Goal: Task Accomplishment & Management: Use online tool/utility

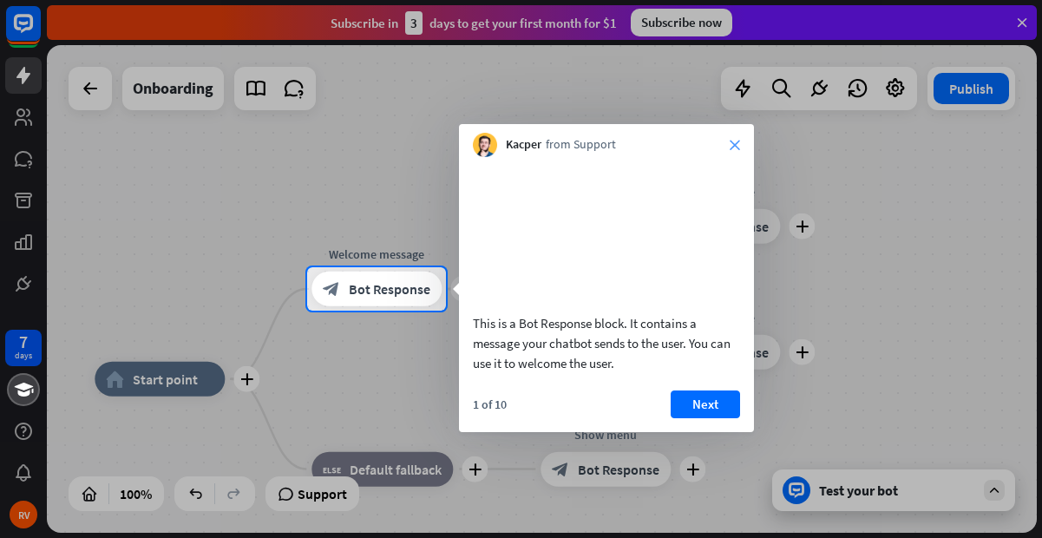
click at [735, 143] on icon "close" at bounding box center [735, 145] width 10 height 10
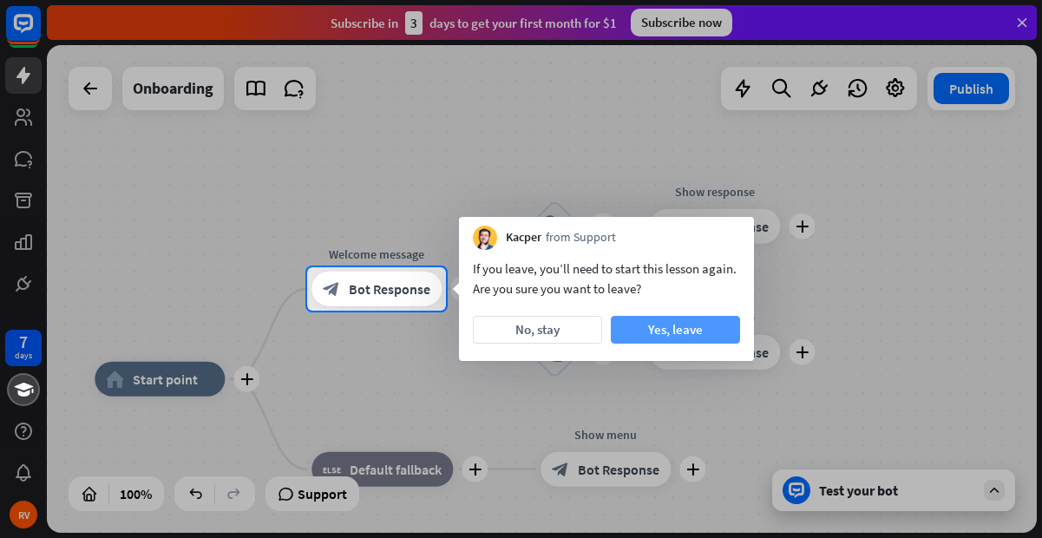
click at [692, 331] on button "Yes, leave" at bounding box center [675, 330] width 129 height 28
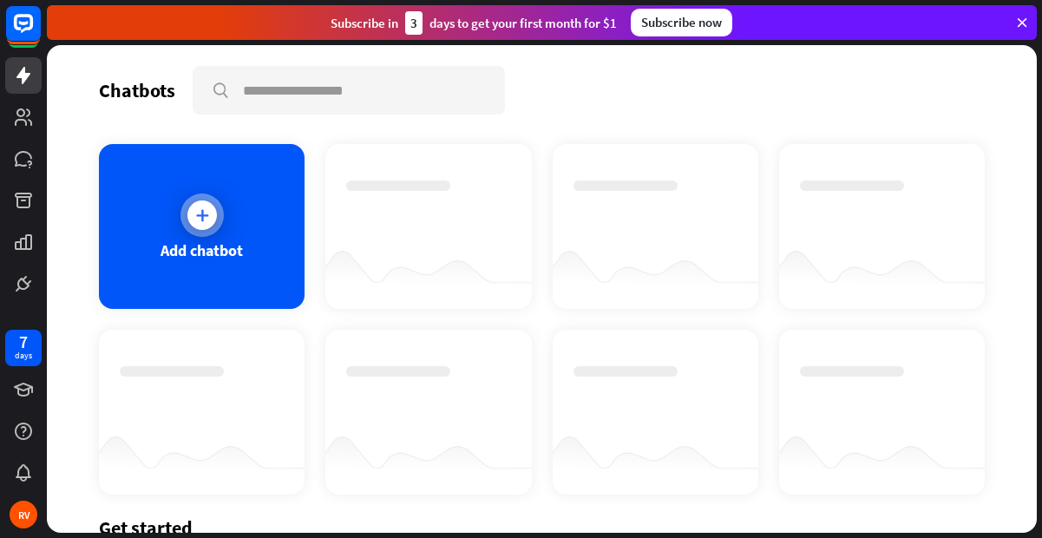
click at [196, 213] on icon at bounding box center [202, 215] width 17 height 17
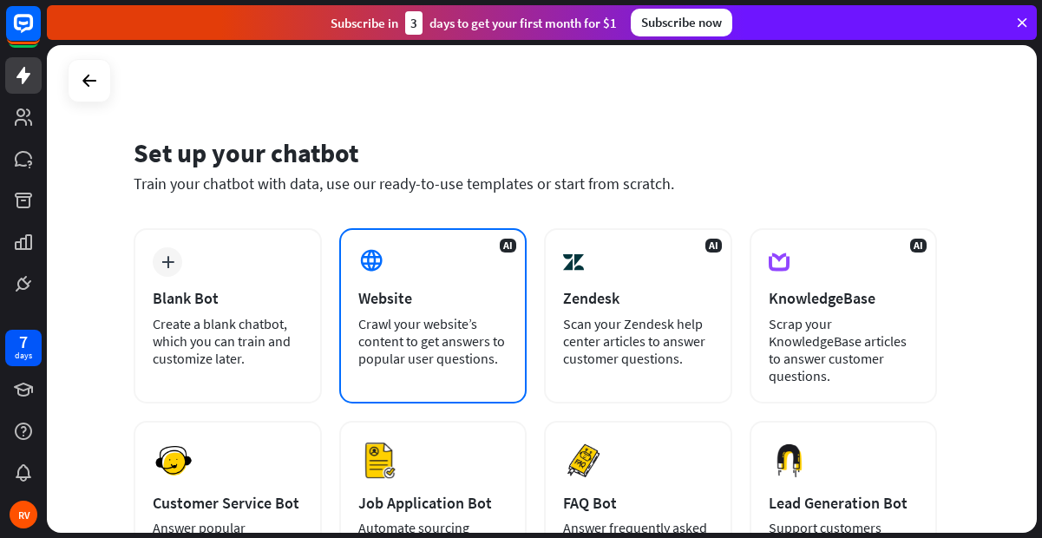
click at [404, 310] on div "AI Website Crawl your website’s content to get answers to popular user question…" at bounding box center [433, 315] width 188 height 175
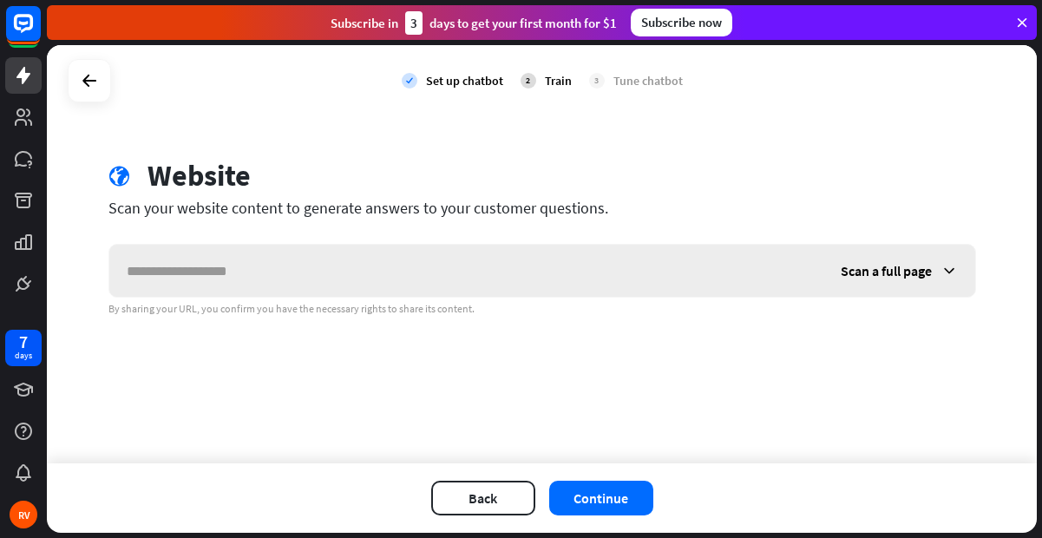
type input "*"
type input "**********"
click at [615, 495] on button "Continue" at bounding box center [601, 498] width 104 height 35
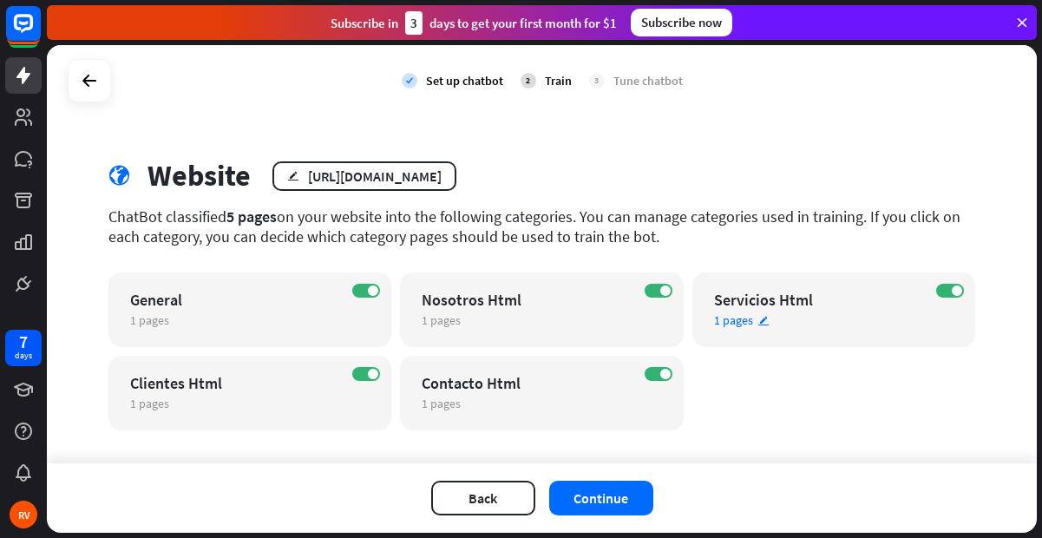
click at [748, 303] on div "Servicios Html" at bounding box center [819, 300] width 210 height 20
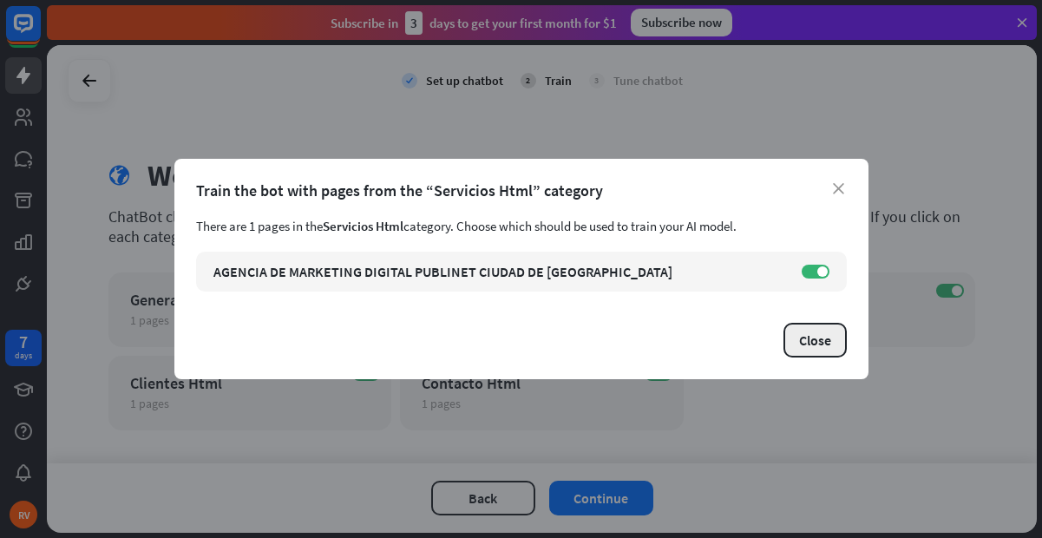
click at [819, 342] on button "Close" at bounding box center [815, 340] width 63 height 35
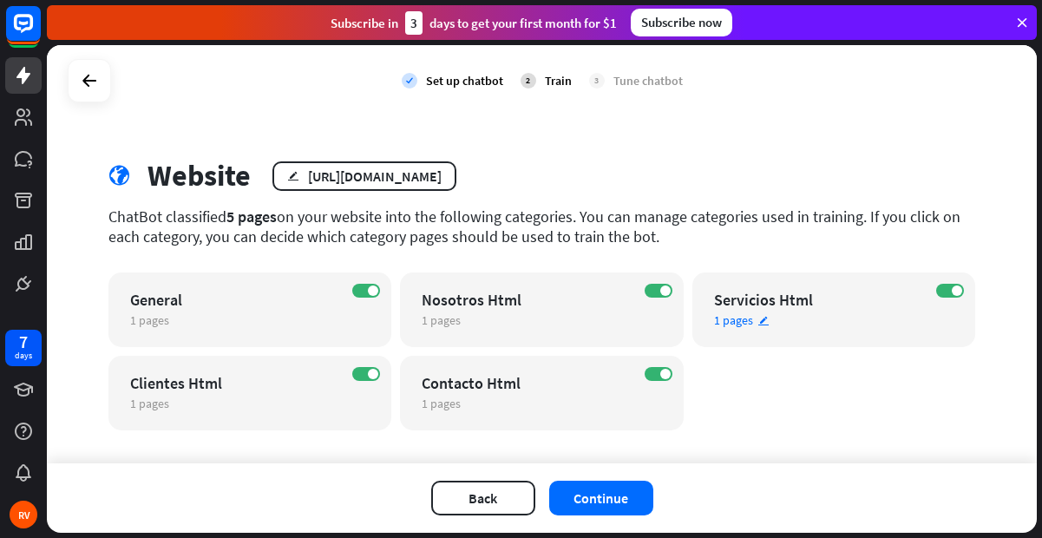
click at [757, 296] on div "Servicios Html" at bounding box center [819, 300] width 210 height 20
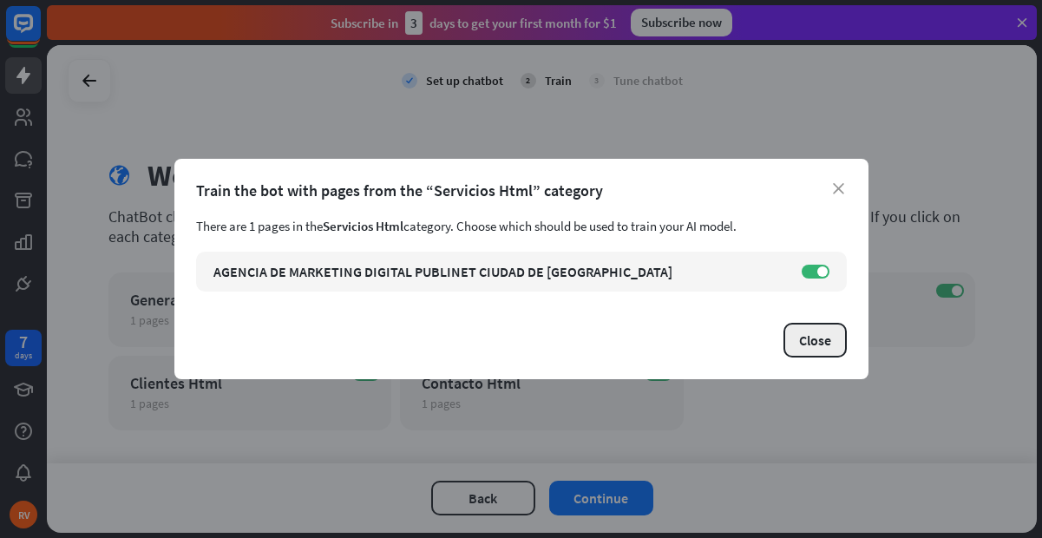
click at [810, 346] on button "Close" at bounding box center [815, 340] width 63 height 35
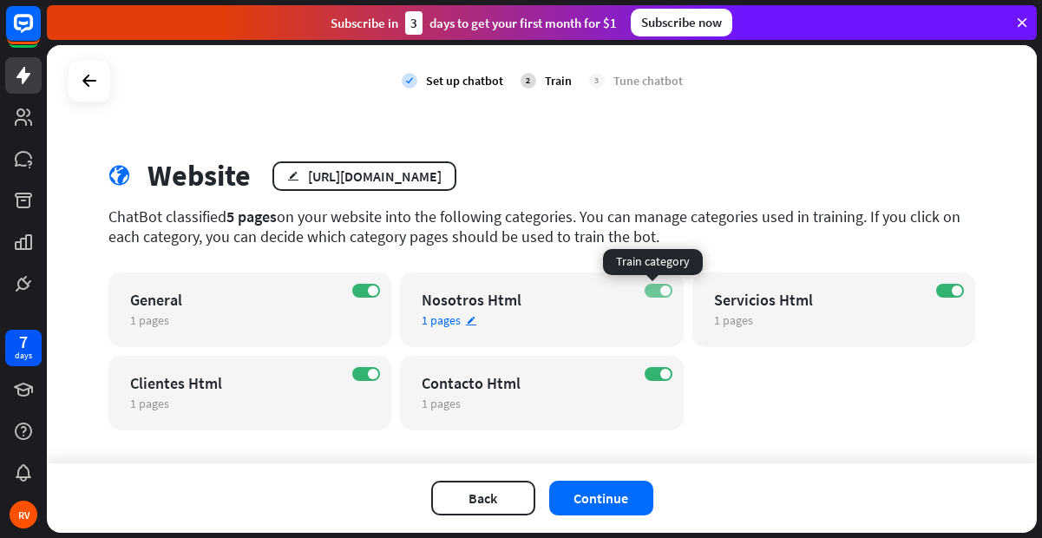
click at [647, 290] on label "ON" at bounding box center [659, 291] width 28 height 14
click at [656, 287] on label "OFF" at bounding box center [659, 291] width 28 height 14
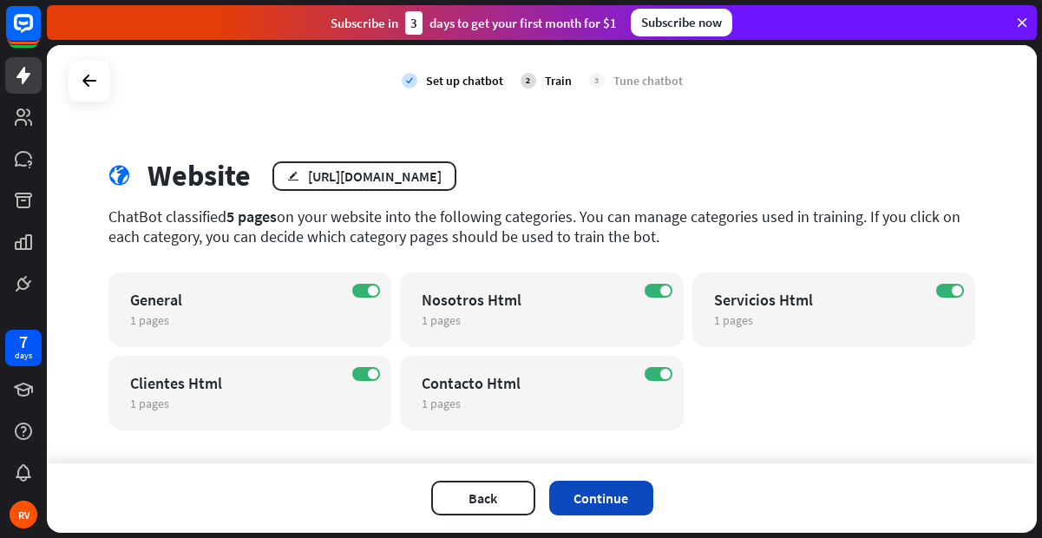
click at [614, 491] on button "Continue" at bounding box center [601, 498] width 104 height 35
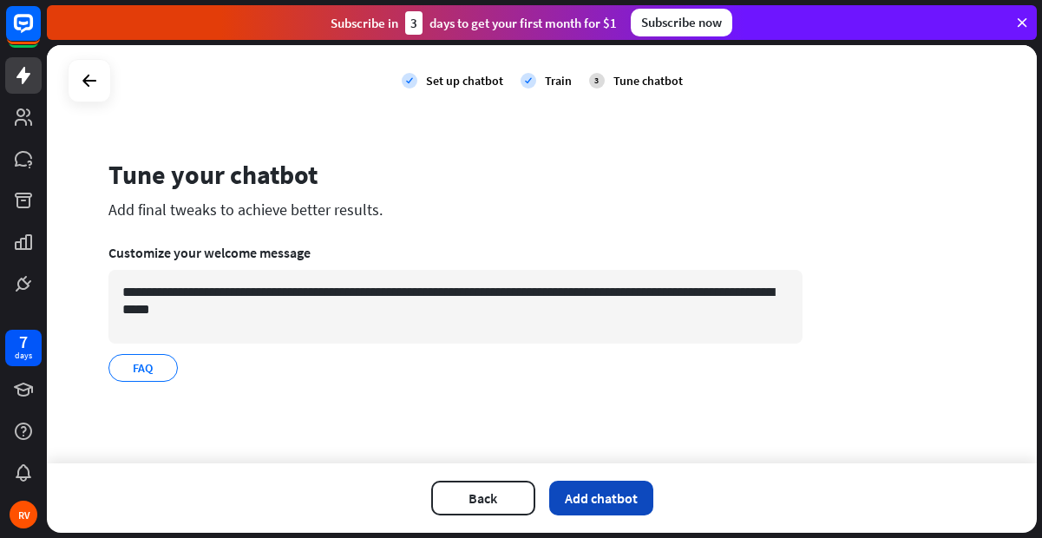
click at [595, 498] on button "Add chatbot" at bounding box center [601, 498] width 104 height 35
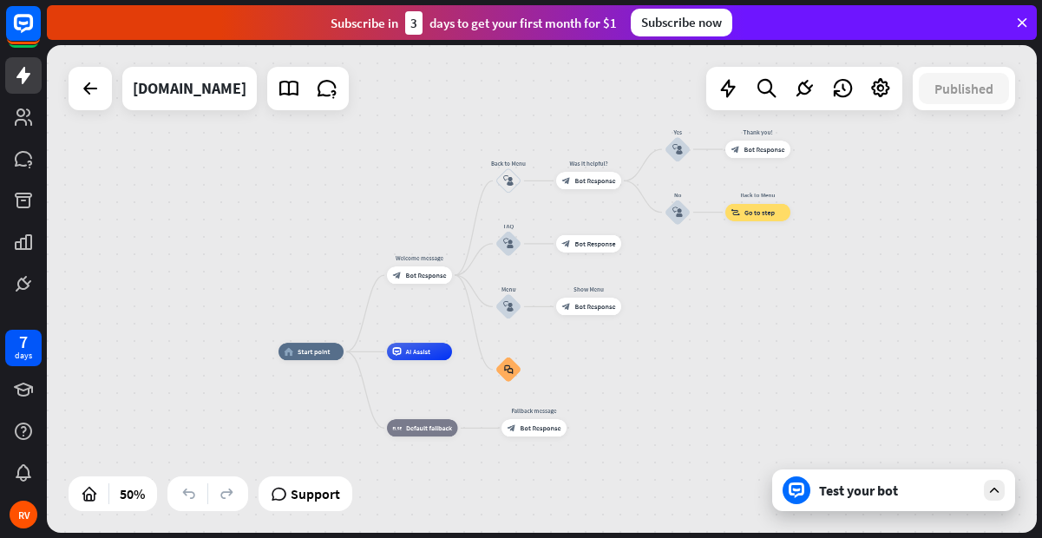
drag, startPoint x: 822, startPoint y: 285, endPoint x: 641, endPoint y: 318, distance: 183.5
click at [641, 318] on div "home_2 Start point Welcome message block_bot_response Bot Response Back to Menu…" at bounding box center [542, 289] width 990 height 488
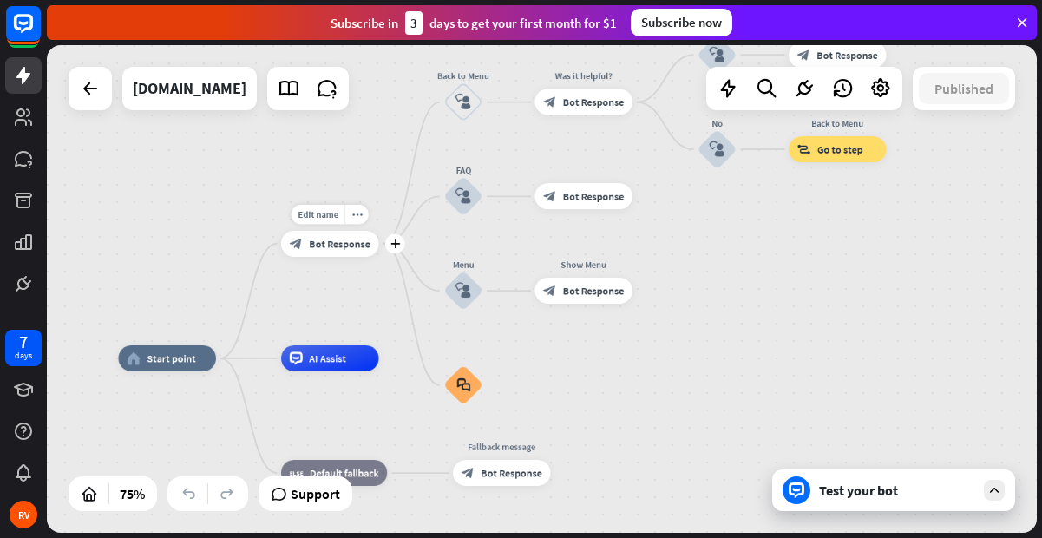
click at [352, 256] on div "block_bot_response Bot Response" at bounding box center [330, 244] width 98 height 26
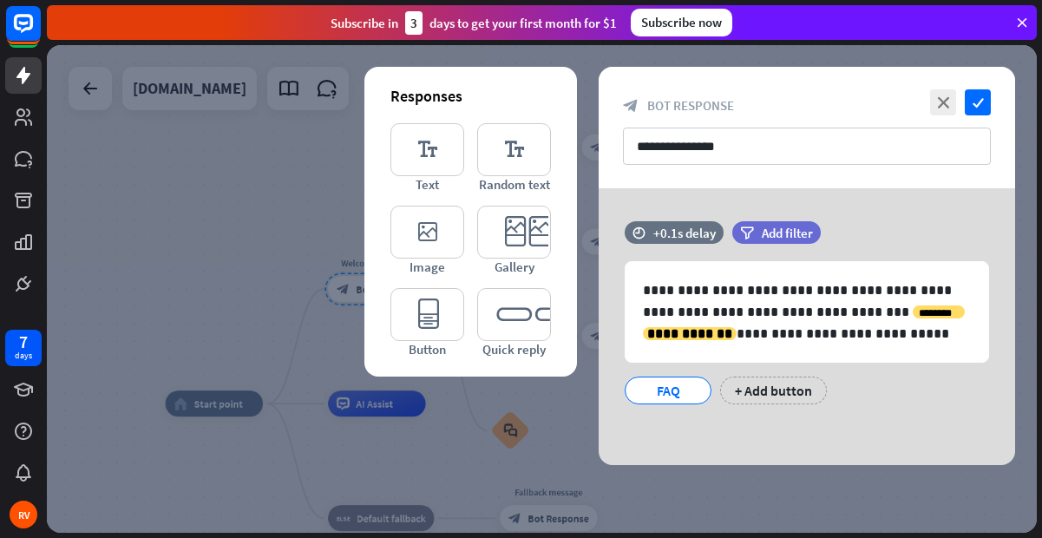
click at [219, 194] on div at bounding box center [542, 289] width 990 height 488
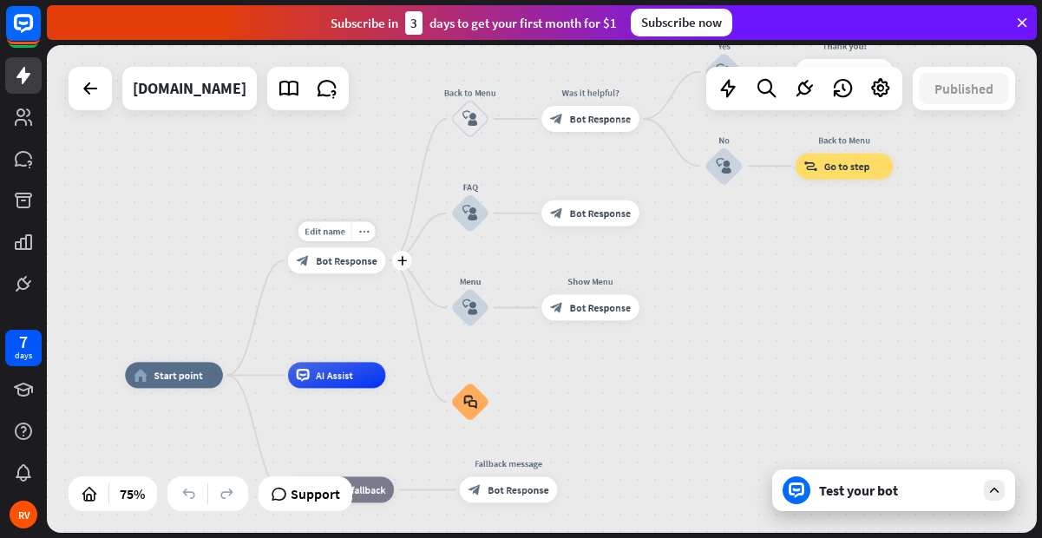
click at [379, 262] on div "block_bot_response Bot Response" at bounding box center [337, 260] width 98 height 26
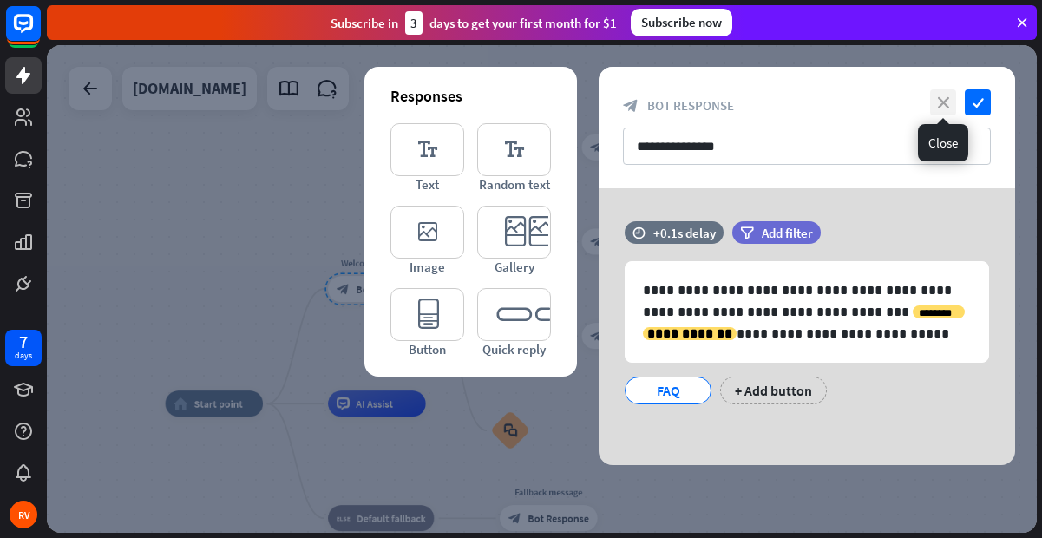
click at [932, 100] on icon "close" at bounding box center [943, 102] width 26 height 26
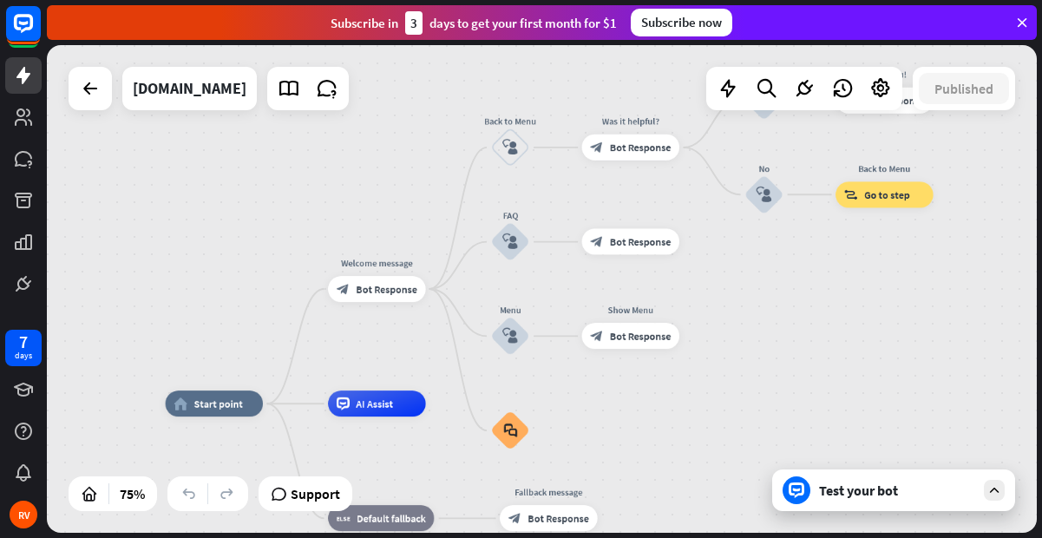
click at [867, 496] on div "Test your bot" at bounding box center [897, 490] width 156 height 17
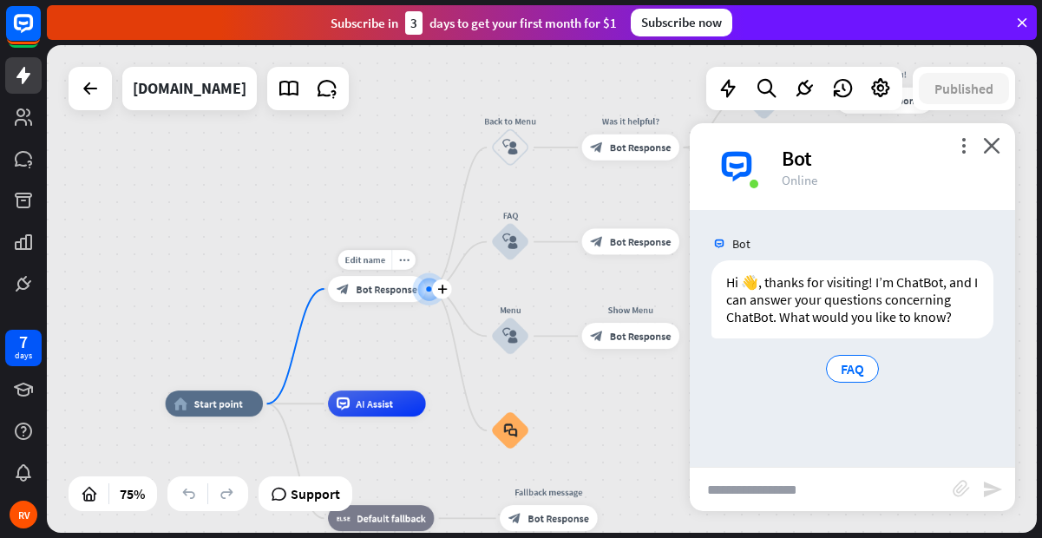
click at [428, 287] on div at bounding box center [428, 288] width 5 height 5
click at [730, 500] on input "text" at bounding box center [821, 489] width 263 height 43
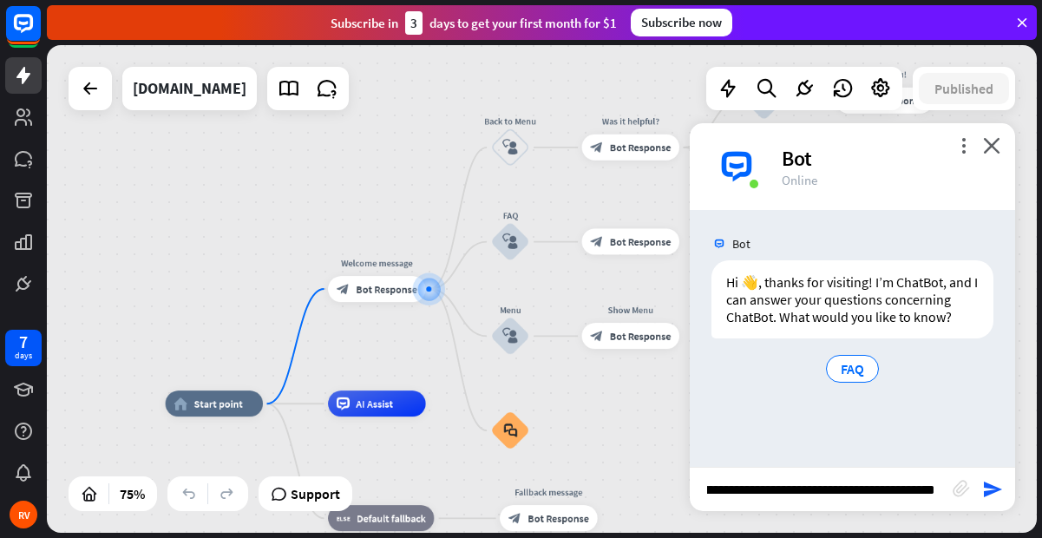
type input "**********"
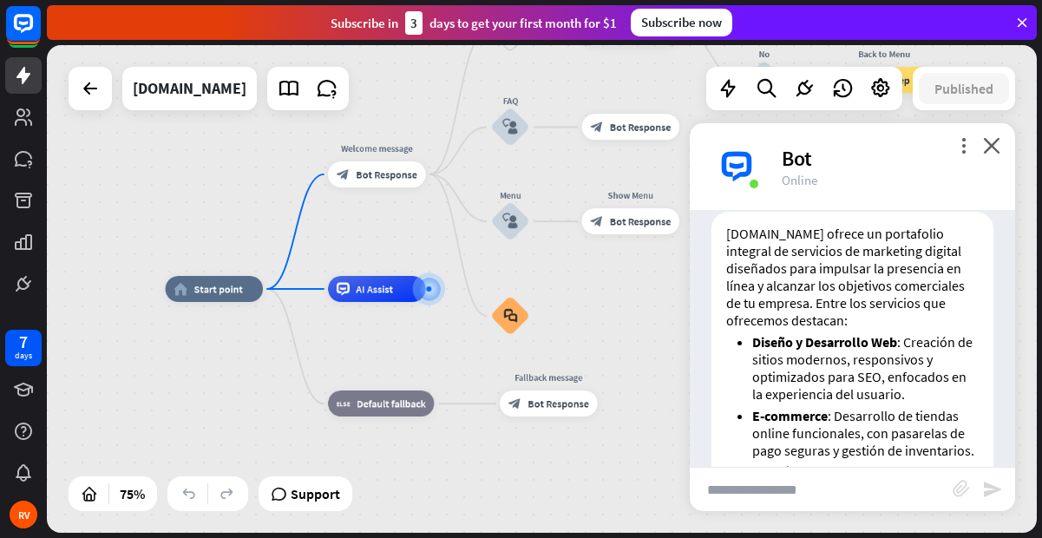
scroll to position [298, 0]
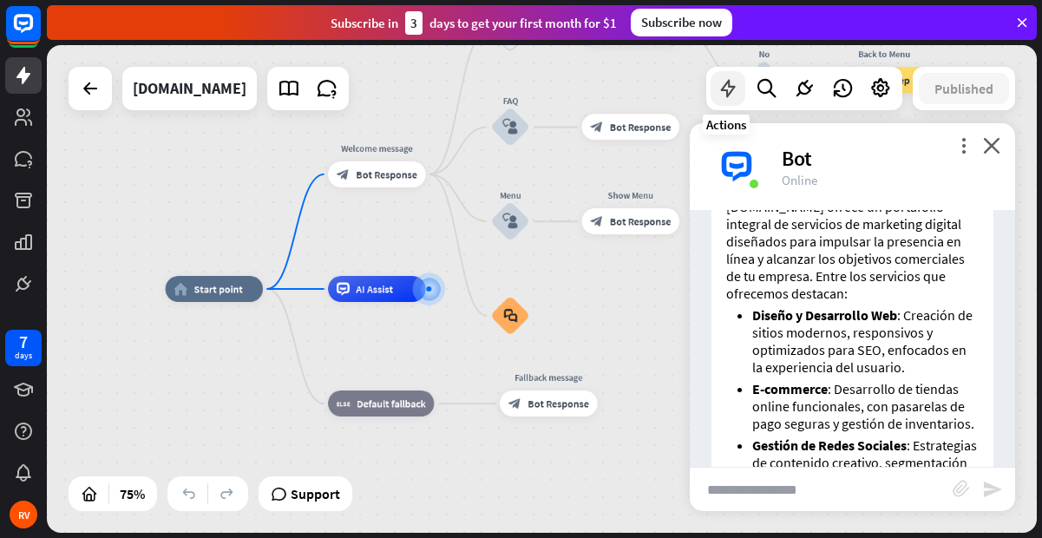
click at [730, 91] on icon at bounding box center [728, 88] width 23 height 23
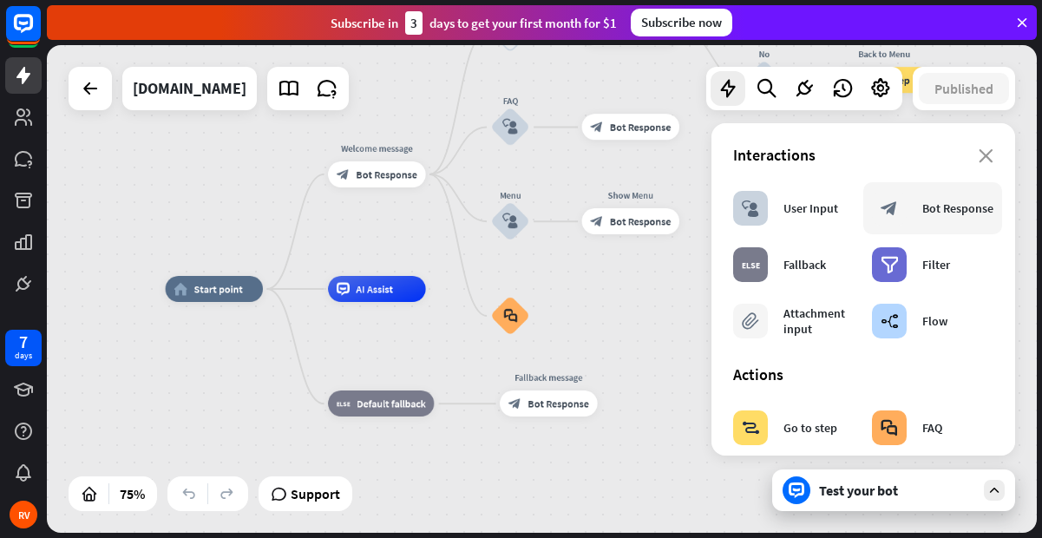
click at [883, 204] on icon "block_bot_response" at bounding box center [889, 208] width 17 height 17
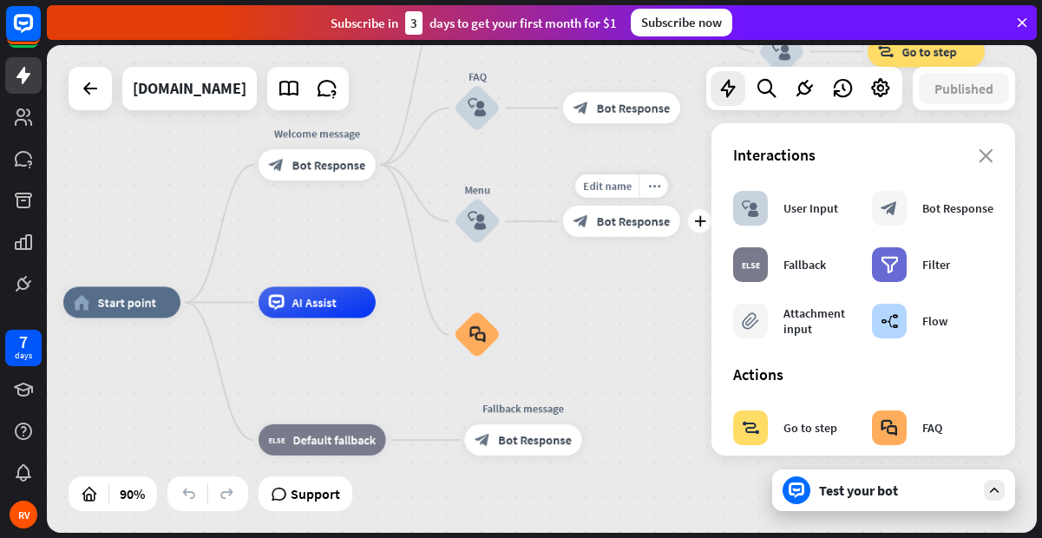
click at [632, 222] on span "Bot Response" at bounding box center [634, 221] width 74 height 16
